Goal: Transaction & Acquisition: Purchase product/service

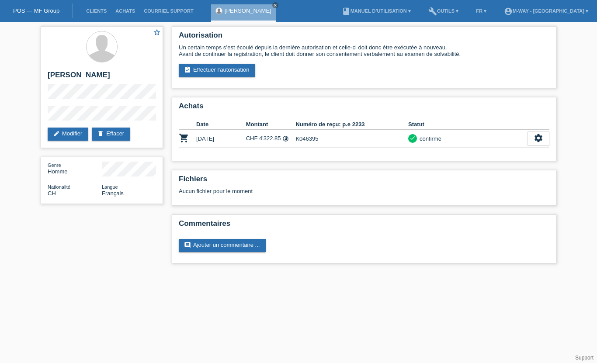
click at [94, 2] on li "Clients" at bounding box center [96, 11] width 29 height 22
click at [94, 13] on link "Clients" at bounding box center [96, 10] width 29 height 5
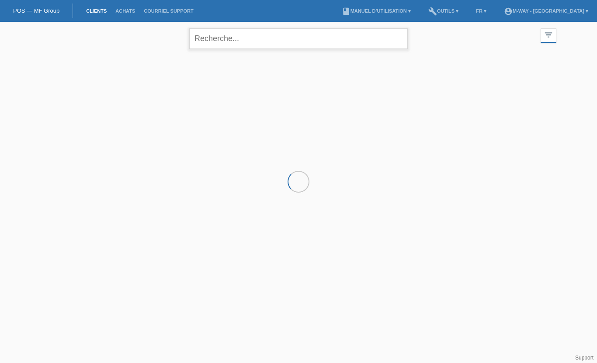
click at [226, 35] on input "text" at bounding box center [298, 38] width 219 height 21
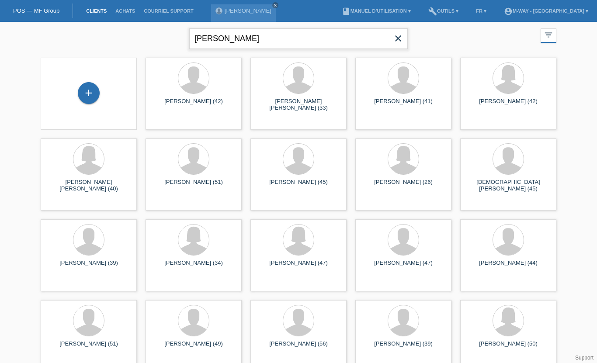
type input "[PERSON_NAME]"
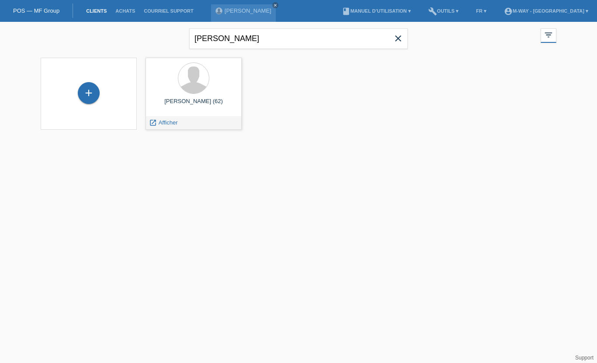
click at [162, 122] on span "Afficher" at bounding box center [168, 122] width 19 height 7
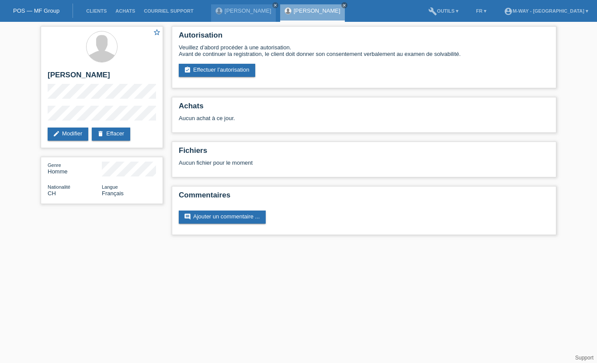
click at [225, 71] on link "assignment_turned_in Effectuer l’autorisation" at bounding box center [217, 70] width 76 height 13
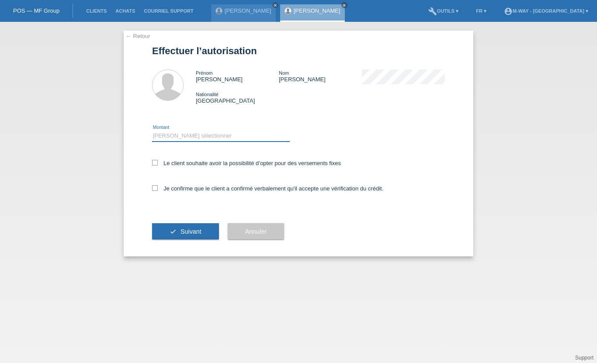
click at [209, 136] on select "Veuillez sélectionner CHF 1.00 - CHF 499.00 CHF 500.00 - CHF 1'999.00 CHF 2'000…" at bounding box center [221, 136] width 138 height 10
select select "3"
click at [160, 167] on label "Le client souhaite avoir la possibilité d’opter pour des versements fixes" at bounding box center [246, 163] width 189 height 7
click at [158, 166] on input "Le client souhaite avoir la possibilité d’opter pour des versements fixes" at bounding box center [155, 163] width 6 height 6
checkbox input "true"
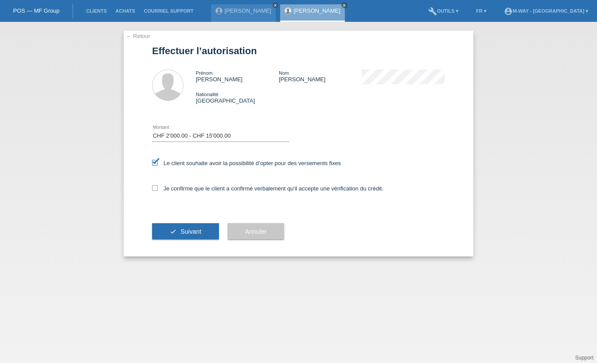
click at [165, 192] on label "Je confirme que le client a confirmé verbalement qu'il accepte une vérification…" at bounding box center [267, 188] width 231 height 7
click at [158, 191] on input "Je confirme que le client a confirmé verbalement qu'il accepte une vérification…" at bounding box center [155, 188] width 6 height 6
checkbox input "true"
click at [186, 240] on button "check Suivant" at bounding box center [185, 231] width 67 height 17
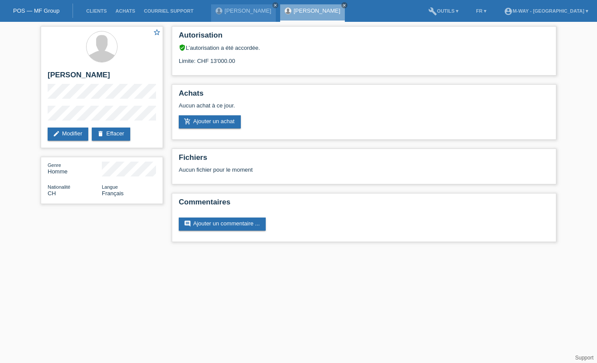
click at [224, 122] on link "add_shopping_cart Ajouter un achat" at bounding box center [210, 121] width 62 height 13
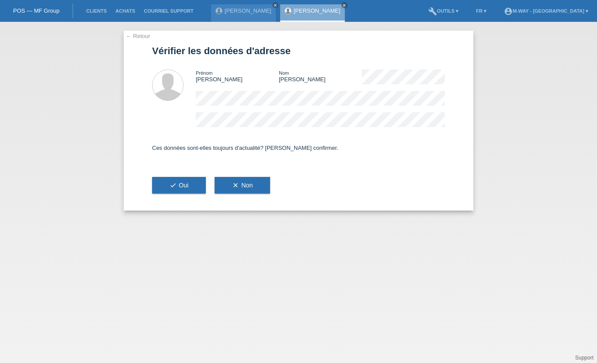
click at [185, 184] on span "check Oui" at bounding box center [179, 185] width 19 height 7
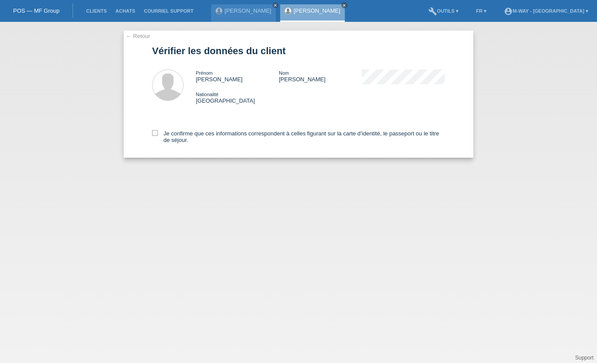
click at [153, 136] on icon at bounding box center [155, 133] width 6 height 6
click at [153, 136] on input "Je confirme que ces informations correspondent à celles figurant sur la carte d…" at bounding box center [155, 133] width 6 height 6
checkbox input "true"
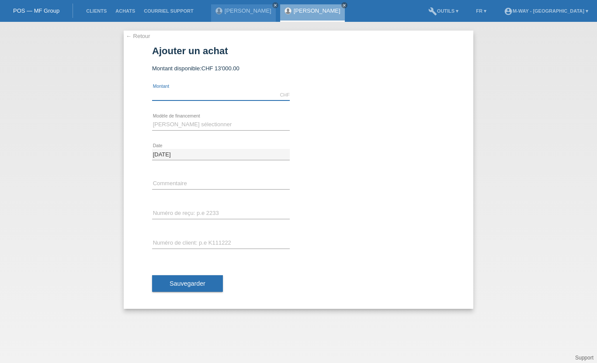
click at [202, 98] on input "text" at bounding box center [221, 95] width 138 height 11
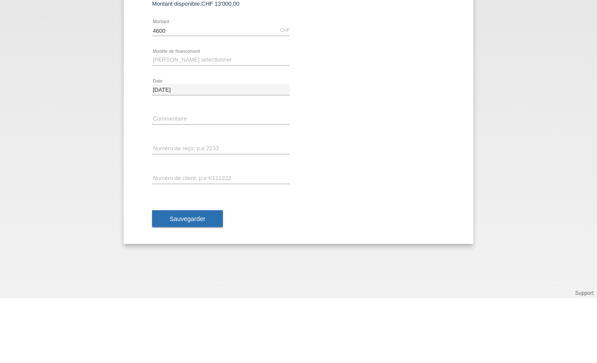
click at [199, 110] on div "[PERSON_NAME] sélectionner Taux fixes Achat sur facture avec paiement partiel e…" at bounding box center [221, 125] width 138 height 30
type input "4600.00"
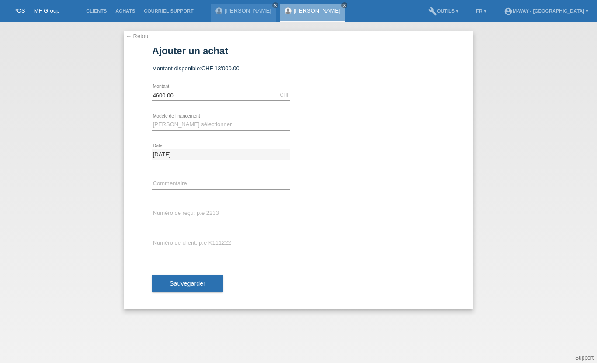
click at [206, 118] on div "[PERSON_NAME] sélectionner Taux fixes Achat sur facture avec paiement partiel e…" at bounding box center [221, 125] width 138 height 30
click at [212, 128] on select "[PERSON_NAME] sélectionner Taux fixes Achat sur facture avec paiement partiel" at bounding box center [221, 124] width 138 height 10
select select "77"
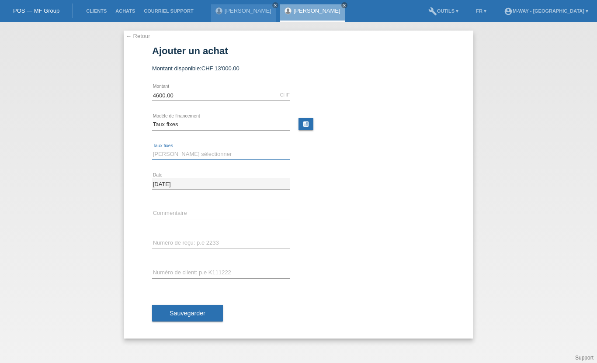
click at [196, 158] on select "Veuillez sélectionner 4 versements 5 versements 6 versements 7 versements 8 ver…" at bounding box center [221, 154] width 138 height 10
select select "202"
click at [193, 213] on input "text" at bounding box center [221, 213] width 138 height 11
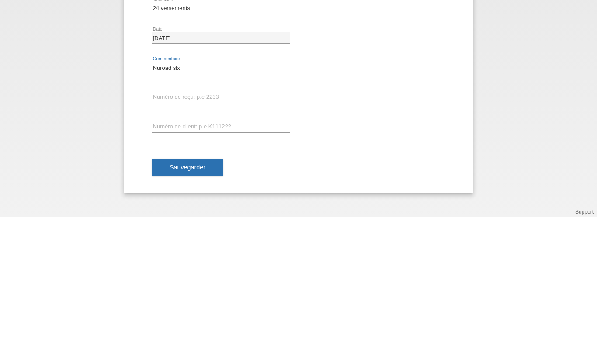
type input "Nuroad slx"
click at [215, 238] on input "text" at bounding box center [221, 243] width 138 height 11
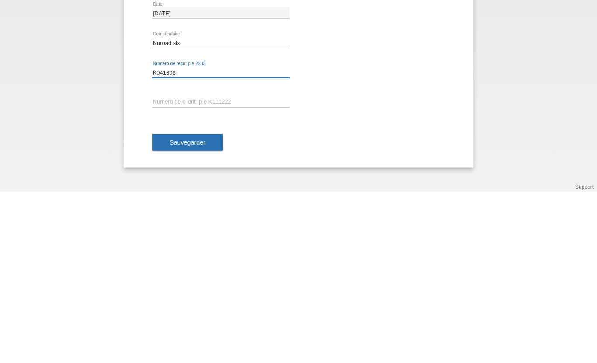
type input "K041608"
click at [209, 268] on input "text" at bounding box center [221, 273] width 138 height 11
click at [181, 238] on input "K041608" at bounding box center [221, 243] width 138 height 11
click at [184, 268] on input "text" at bounding box center [221, 273] width 138 height 11
type input "K041608"
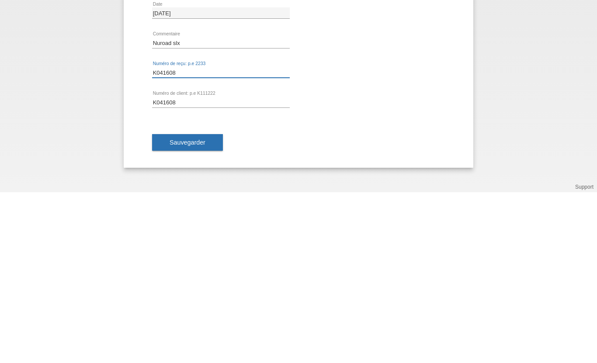
click at [192, 238] on input "K041608" at bounding box center [221, 243] width 138 height 11
click at [204, 238] on input "K041608" at bounding box center [221, 243] width 138 height 11
type input "K"
click at [189, 238] on input "text" at bounding box center [221, 243] width 138 height 11
click at [192, 238] on input "text" at bounding box center [221, 243] width 138 height 11
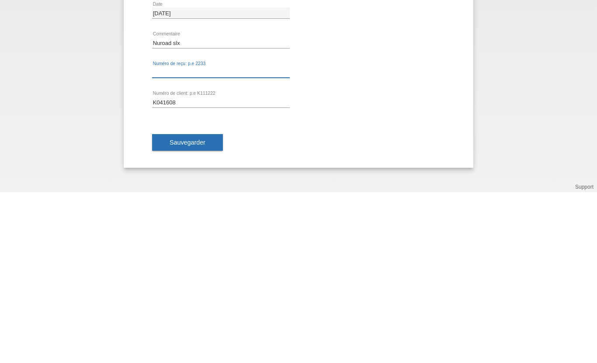
click at [192, 238] on input "text" at bounding box center [221, 243] width 138 height 11
click at [206, 229] on div "error Numéro de reçu: p.e 2233" at bounding box center [221, 244] width 138 height 30
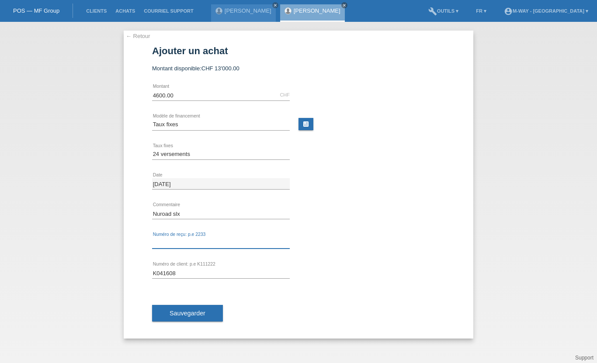
click at [191, 243] on input "text" at bounding box center [221, 243] width 138 height 11
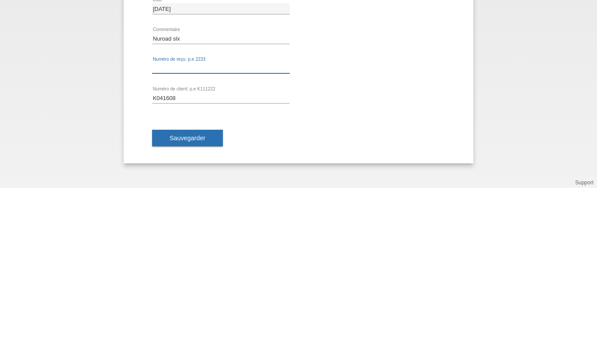
click at [204, 238] on input "text" at bounding box center [221, 243] width 138 height 11
click at [197, 268] on input "K041608" at bounding box center [221, 273] width 138 height 11
click at [213, 268] on input "K041608" at bounding box center [221, 273] width 138 height 11
type input "K041608"
click at [210, 238] on input "text" at bounding box center [221, 243] width 138 height 11
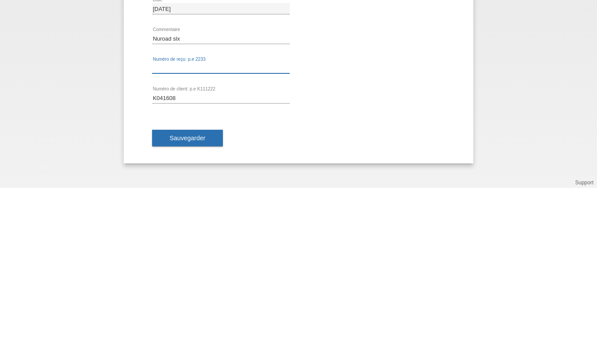
click at [244, 238] on input "text" at bounding box center [221, 243] width 138 height 11
click at [261, 238] on input "text" at bounding box center [221, 243] width 138 height 11
type input "k"
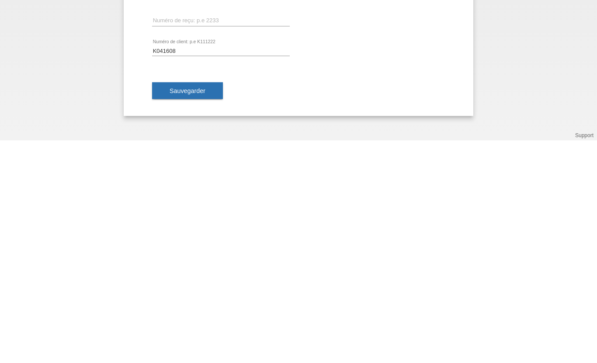
click at [192, 310] on span "Sauvegarder" at bounding box center [188, 313] width 36 height 7
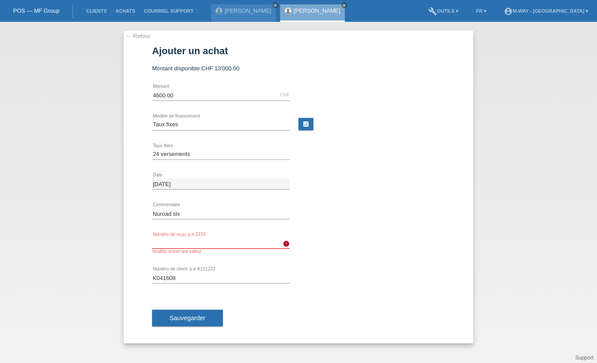
click at [198, 244] on input "text" at bounding box center [221, 243] width 138 height 11
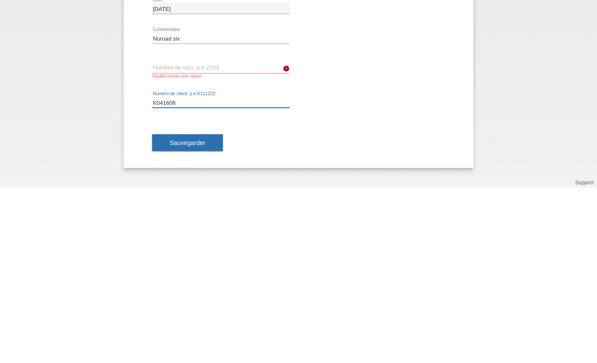
click at [195, 272] on input "K041608" at bounding box center [221, 277] width 138 height 11
click at [191, 238] on input "text" at bounding box center [221, 243] width 138 height 11
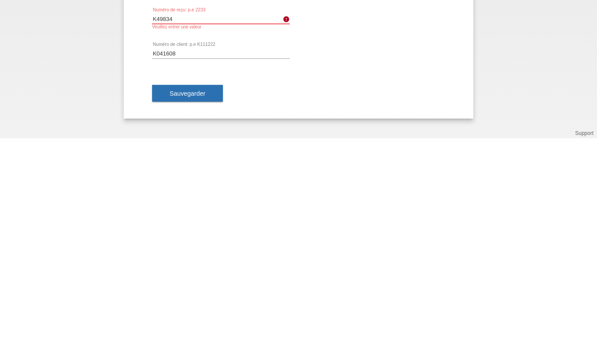
type input "K49834"
click at [191, 310] on button "Sauvegarder" at bounding box center [187, 318] width 71 height 17
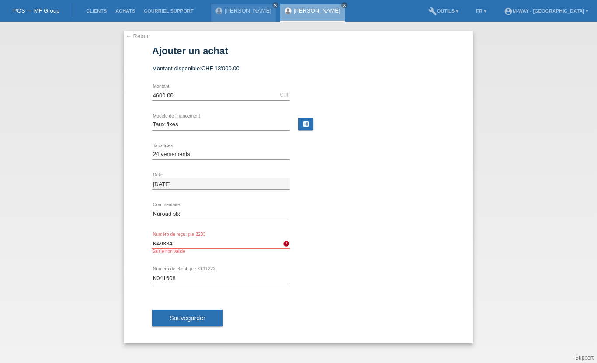
click at [160, 243] on input "K49834" at bounding box center [221, 243] width 138 height 11
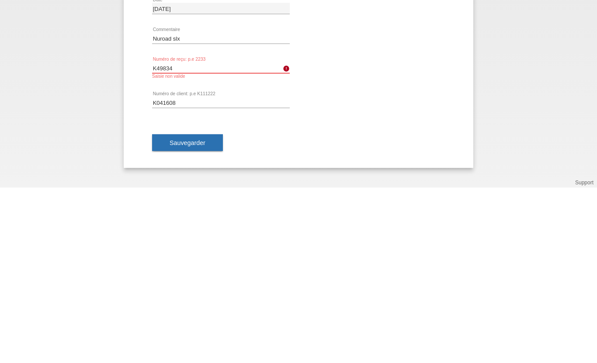
click at [156, 238] on input "K49834" at bounding box center [221, 243] width 138 height 11
click at [157, 238] on input "K49834" at bounding box center [221, 243] width 138 height 11
click at [160, 238] on input "K49834" at bounding box center [221, 243] width 138 height 11
click at [233, 238] on input "text" at bounding box center [221, 243] width 138 height 11
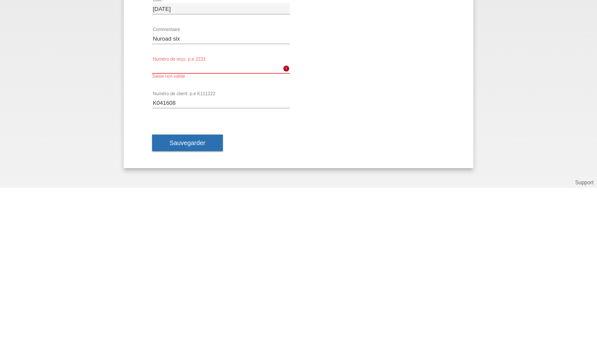
click at [233, 238] on input "text" at bounding box center [221, 243] width 138 height 11
click at [171, 272] on input "K041608" at bounding box center [221, 277] width 138 height 11
click at [186, 229] on div "error Numéro de reçu: p.e 2233 Saisie non valide" at bounding box center [221, 246] width 138 height 35
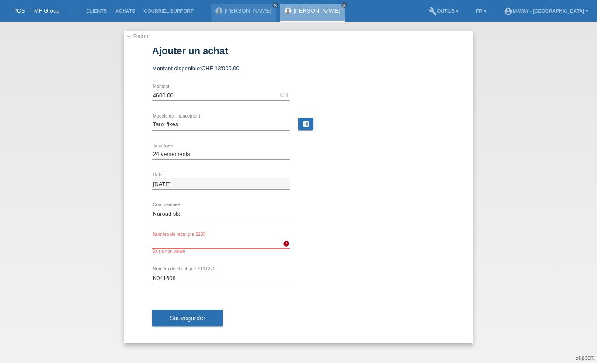
click at [191, 241] on input "text" at bounding box center [221, 243] width 138 height 11
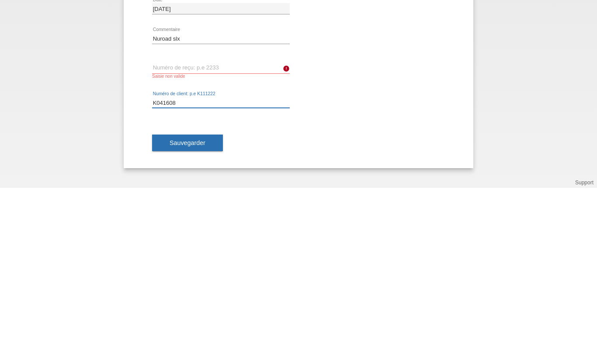
click at [177, 272] on input "K041608" at bounding box center [221, 277] width 138 height 11
type input "K041608"
click at [186, 238] on input "text" at bounding box center [221, 243] width 138 height 11
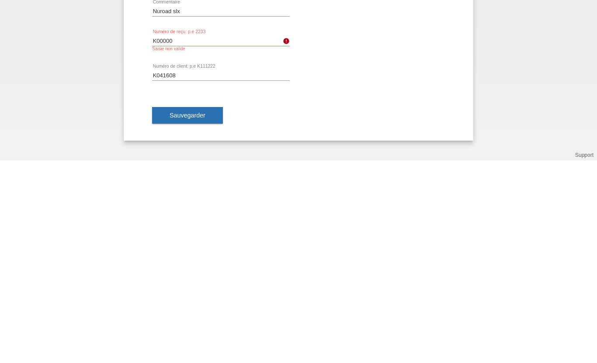
click at [202, 315] on span "Sauvegarder" at bounding box center [188, 318] width 36 height 7
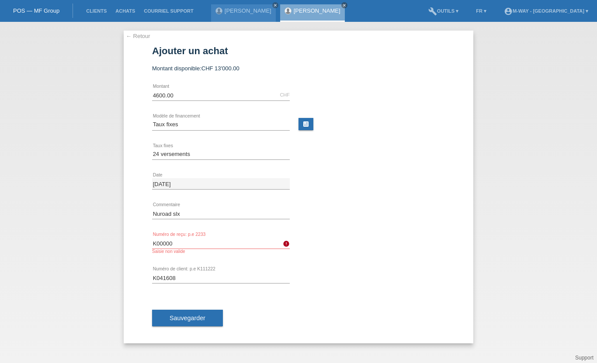
click at [197, 307] on div "Sauvegarder" at bounding box center [298, 318] width 293 height 51
click at [190, 242] on input "K00000" at bounding box center [221, 243] width 138 height 11
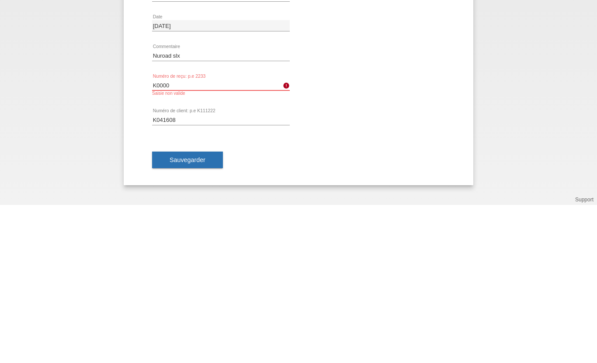
click at [199, 238] on input "K0000" at bounding box center [221, 243] width 138 height 11
type input "K0000"
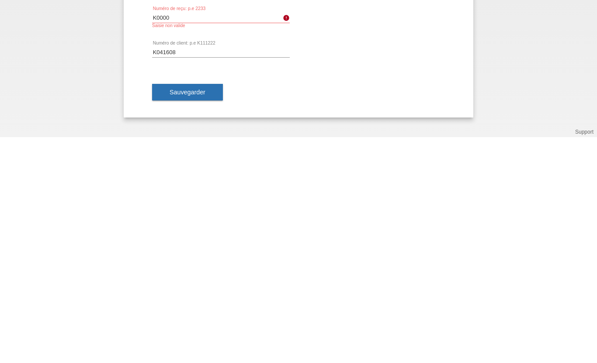
click at [202, 310] on button "Sauvegarder" at bounding box center [187, 318] width 71 height 17
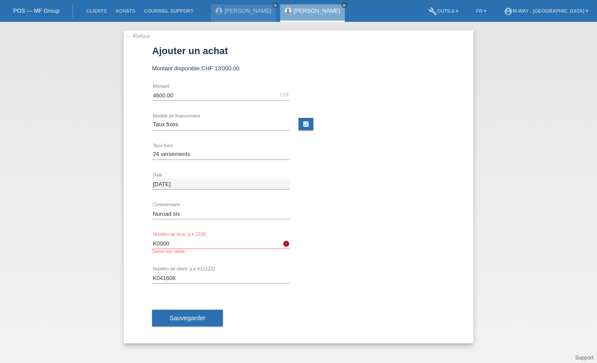
click at [342, 5] on icon "close" at bounding box center [344, 5] width 4 height 4
click at [273, 3] on icon "close" at bounding box center [275, 5] width 4 height 4
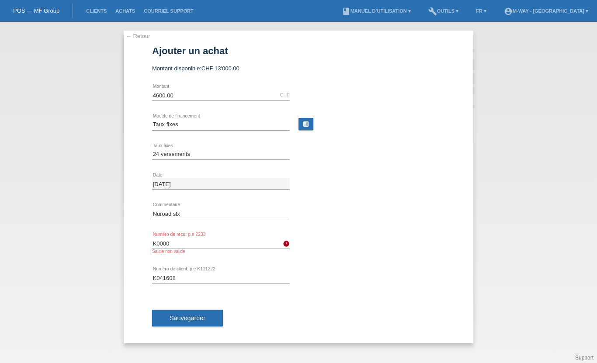
click at [141, 24] on div "← Retour Ajouter un achat Montant disponible: CHF 13'000.00 4600.00" at bounding box center [298, 192] width 597 height 341
click at [140, 38] on link "← Retour" at bounding box center [138, 36] width 24 height 7
click at [137, 33] on link "← Retour" at bounding box center [138, 36] width 24 height 7
click at [136, 37] on link "← Retour" at bounding box center [138, 36] width 24 height 7
